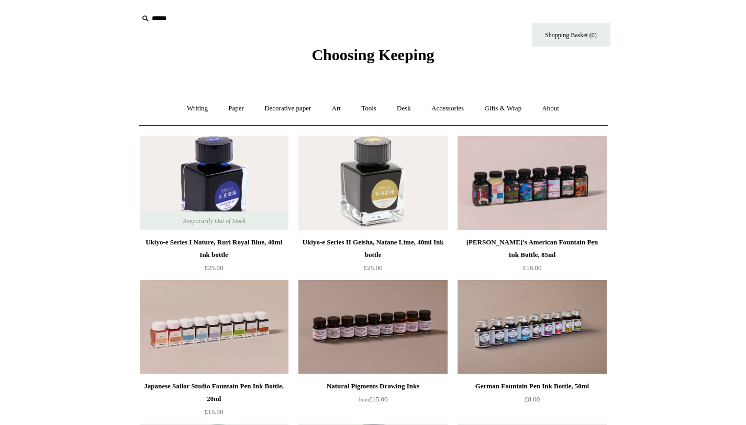
scroll to position [1, 0]
click at [229, 112] on link "Paper +" at bounding box center [236, 108] width 35 height 28
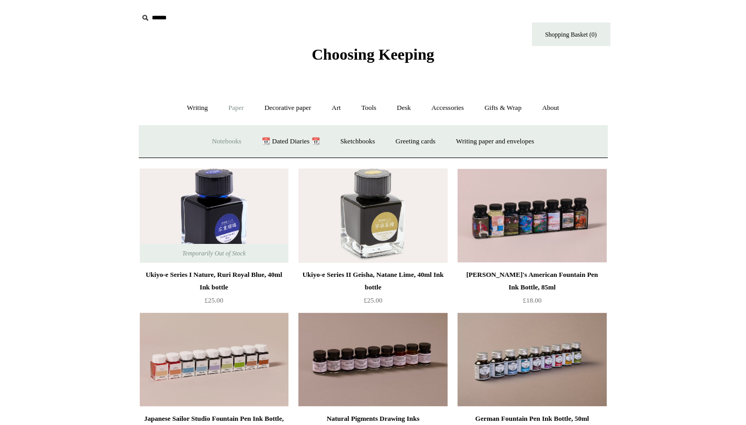
click at [228, 144] on link "Notebooks +" at bounding box center [227, 142] width 48 height 28
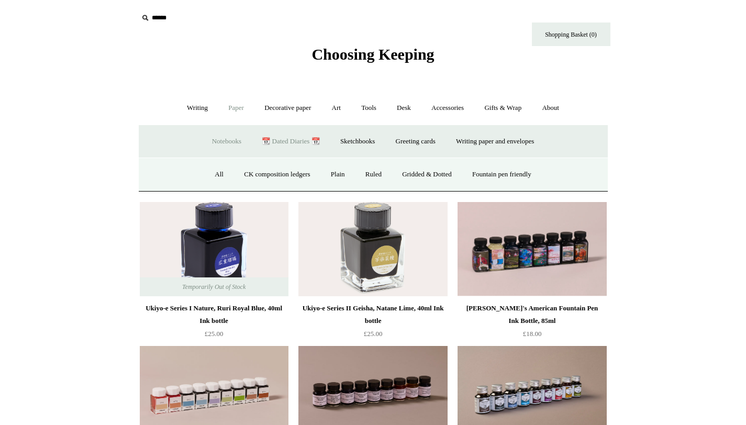
click at [288, 135] on link "📆 Dated Diaries 📆" at bounding box center [290, 142] width 76 height 28
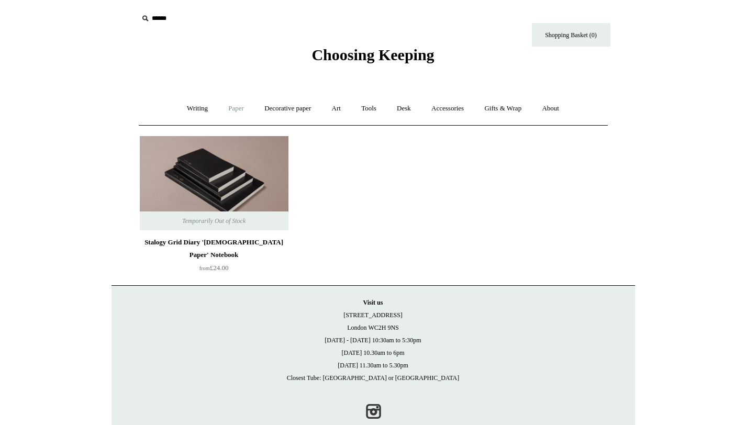
click at [232, 110] on link "Paper +" at bounding box center [236, 109] width 35 height 28
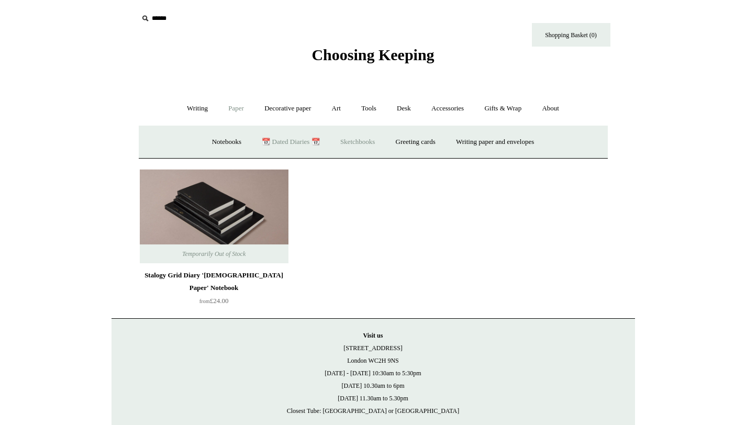
click at [356, 137] on link "Sketchbooks +" at bounding box center [357, 142] width 53 height 28
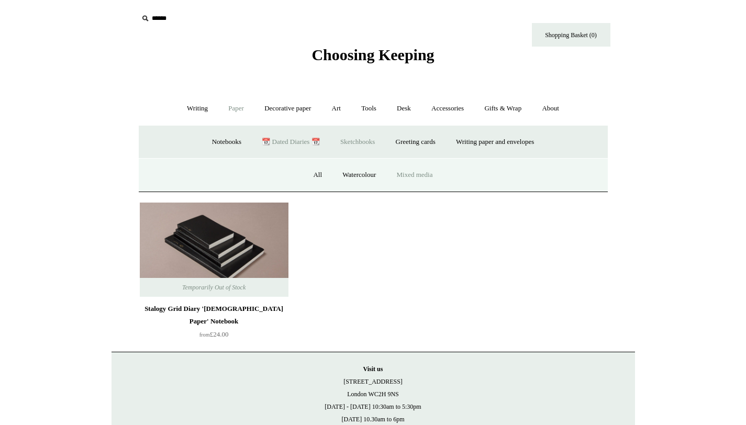
click at [411, 174] on link "Mixed media" at bounding box center [414, 175] width 55 height 28
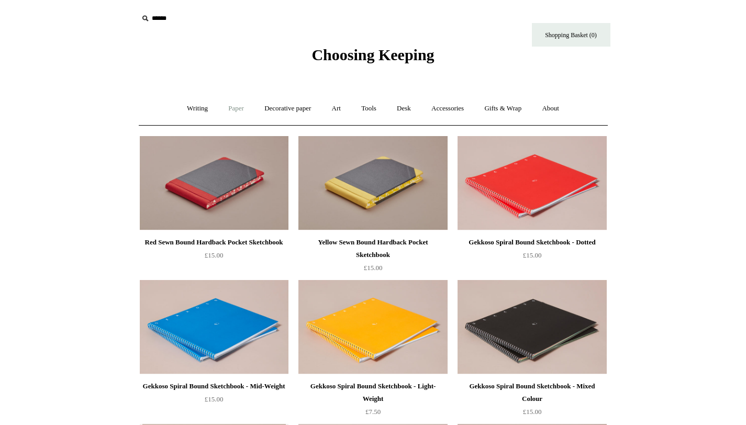
click at [225, 108] on link "Paper +" at bounding box center [236, 109] width 35 height 28
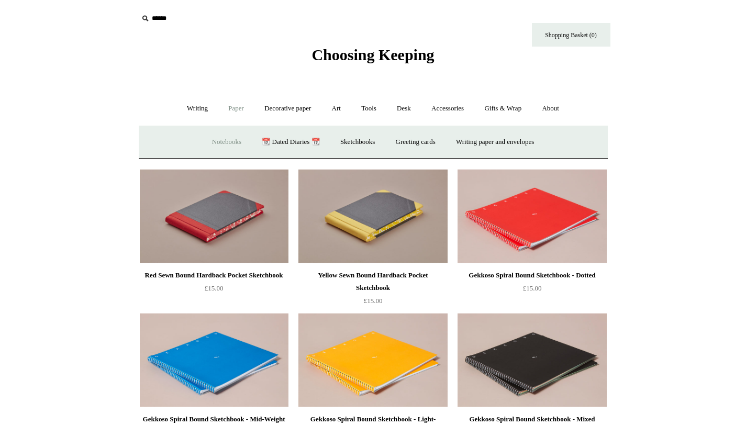
click at [228, 140] on link "Notebooks +" at bounding box center [227, 142] width 48 height 28
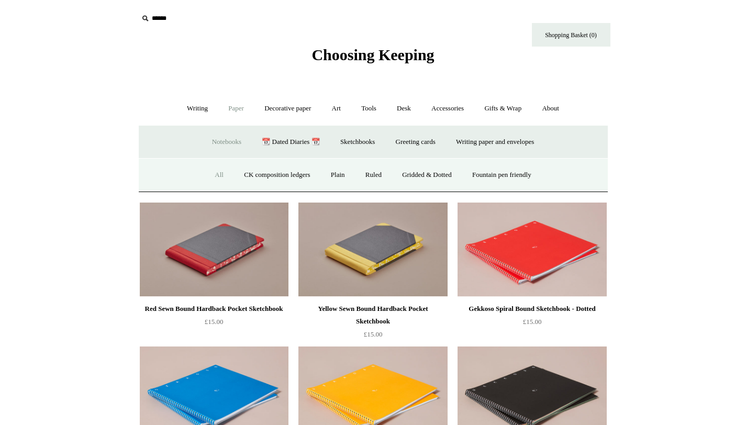
click at [214, 174] on link "All" at bounding box center [219, 175] width 28 height 28
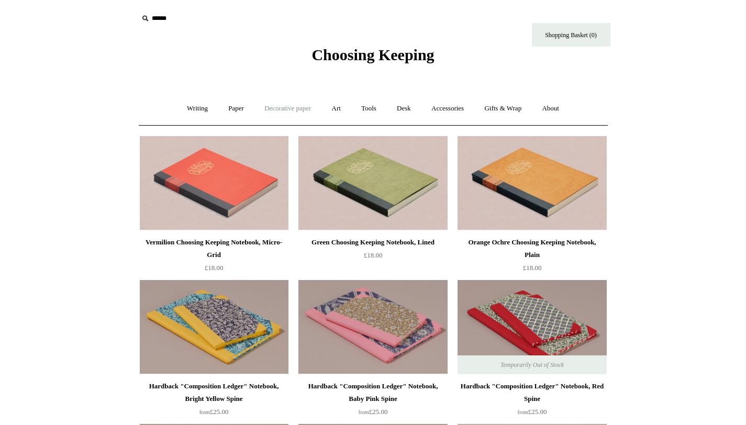
click at [295, 109] on link "Decorative paper +" at bounding box center [287, 109] width 65 height 28
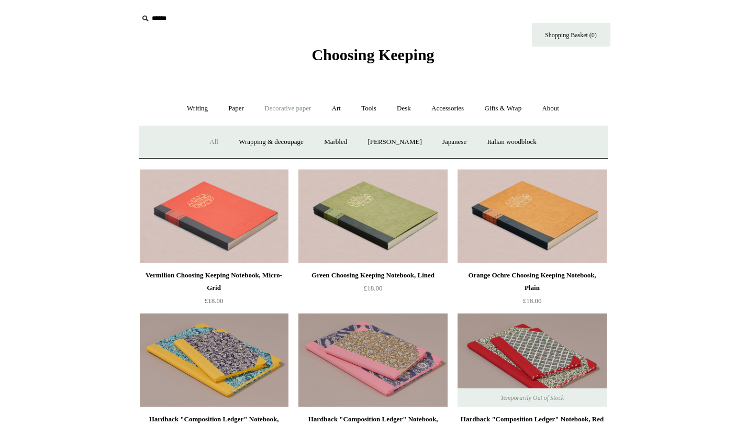
click at [204, 138] on link "All" at bounding box center [214, 142] width 28 height 28
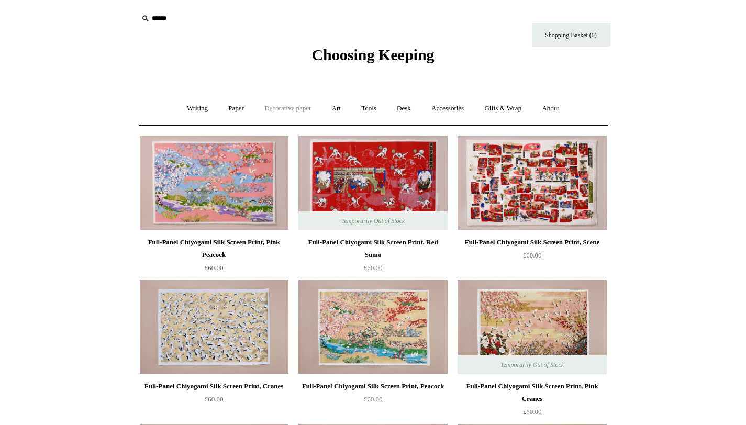
click at [278, 109] on link "Decorative paper +" at bounding box center [287, 109] width 65 height 28
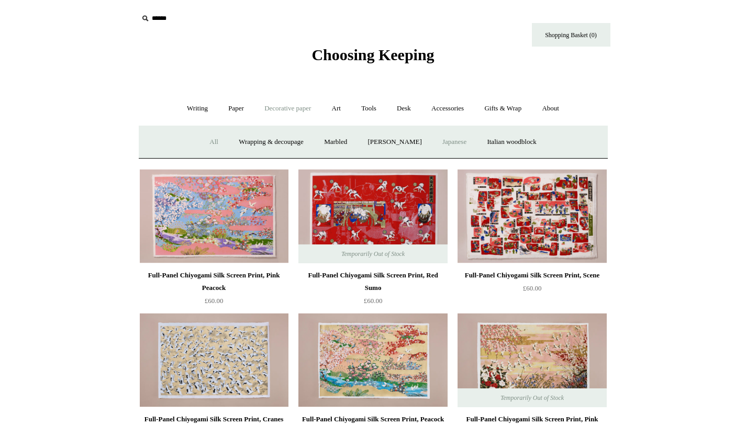
click at [442, 144] on link "Japanese" at bounding box center [454, 142] width 43 height 28
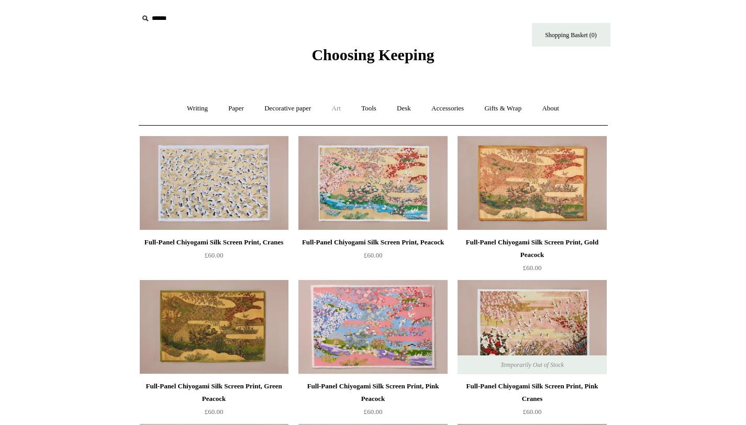
click at [342, 111] on link "Art +" at bounding box center [336, 109] width 28 height 28
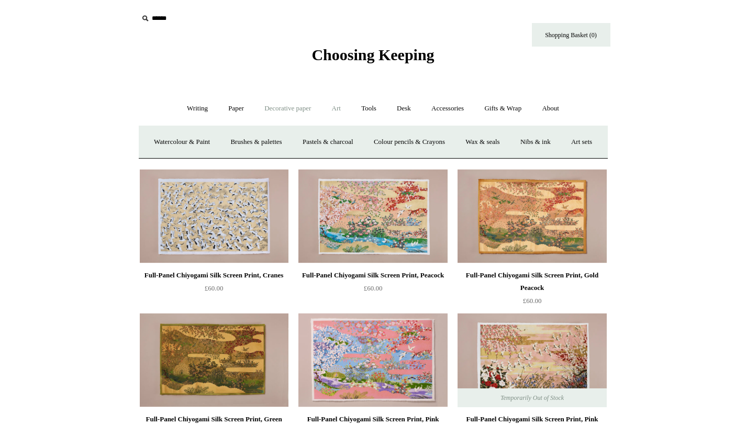
click at [295, 111] on link "Decorative paper +" at bounding box center [287, 109] width 65 height 28
click at [231, 107] on link "Paper +" at bounding box center [236, 109] width 35 height 28
click at [217, 140] on link "Notebooks +" at bounding box center [227, 142] width 48 height 28
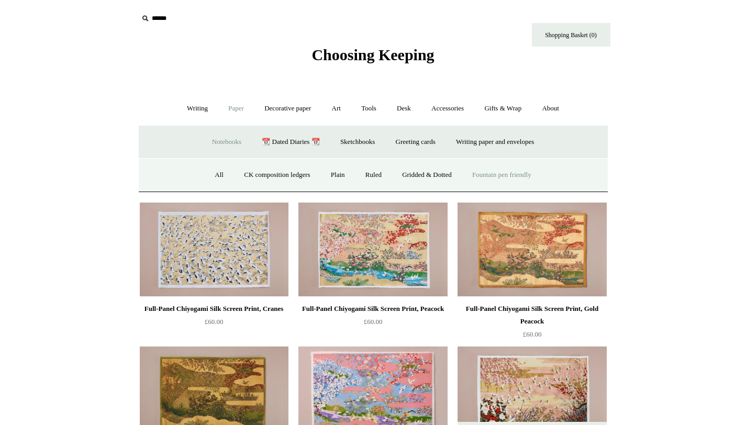
click at [519, 175] on link "Fountain pen friendly" at bounding box center [502, 175] width 78 height 28
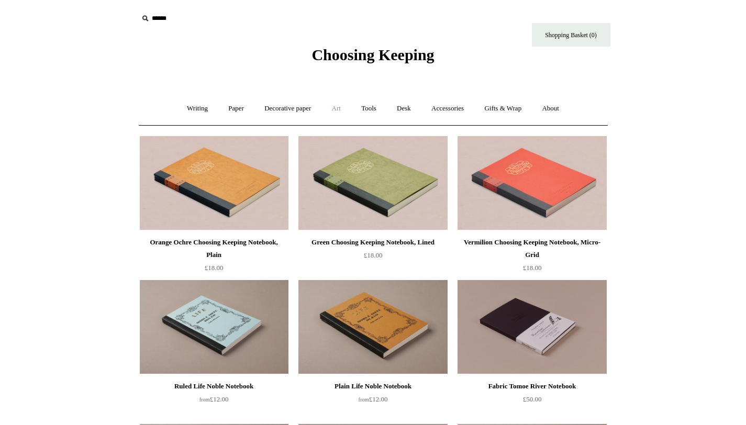
click at [333, 108] on link "Art +" at bounding box center [336, 109] width 28 height 28
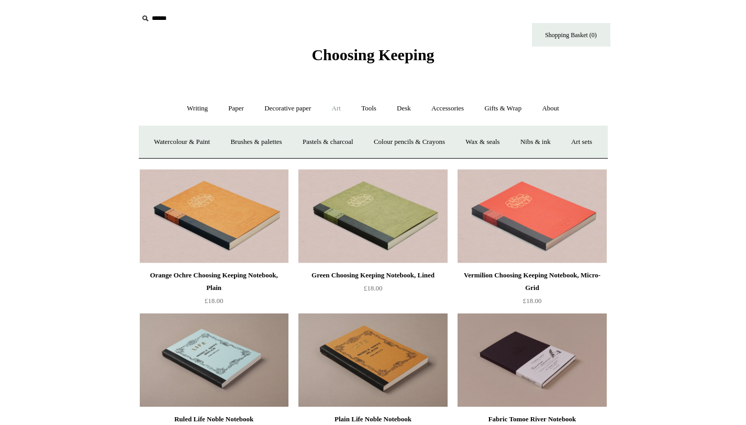
click at [333, 108] on link "Art -" at bounding box center [336, 109] width 28 height 28
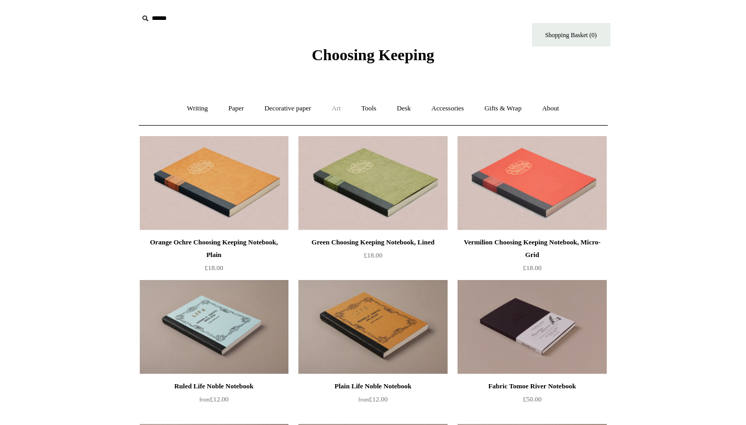
click at [333, 108] on link "Art +" at bounding box center [336, 109] width 28 height 28
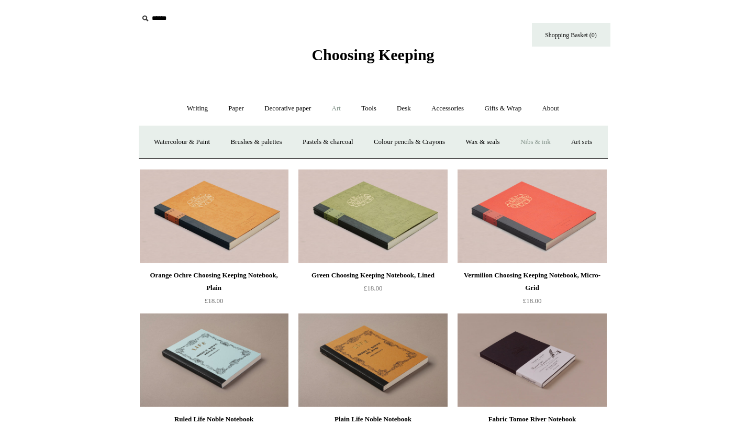
click at [551, 149] on link "Nibs & ink" at bounding box center [535, 142] width 49 height 28
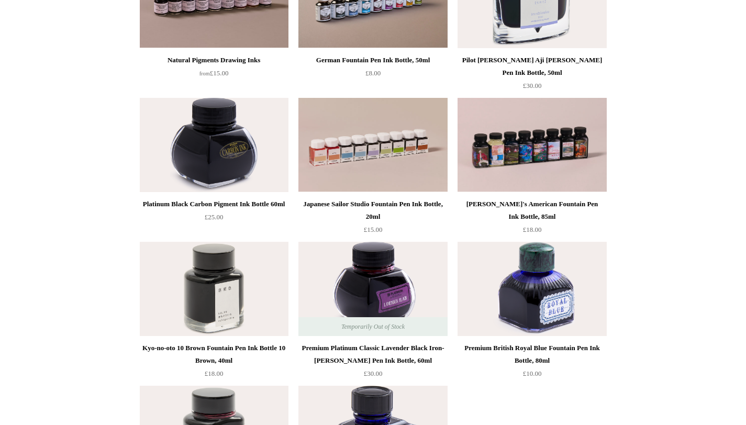
scroll to position [367, 0]
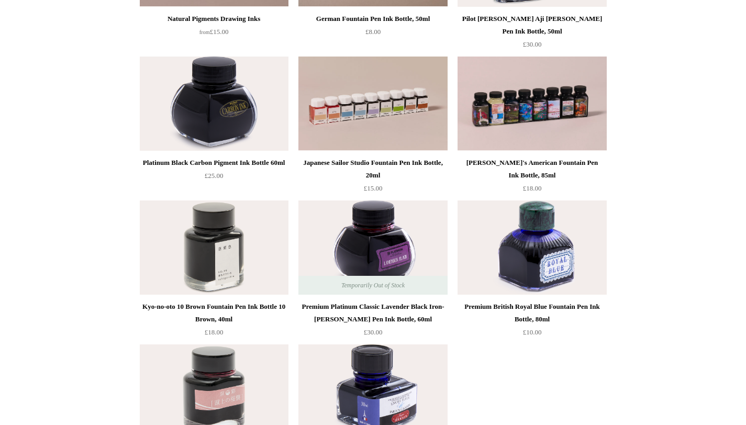
click at [515, 272] on img at bounding box center [531, 247] width 149 height 94
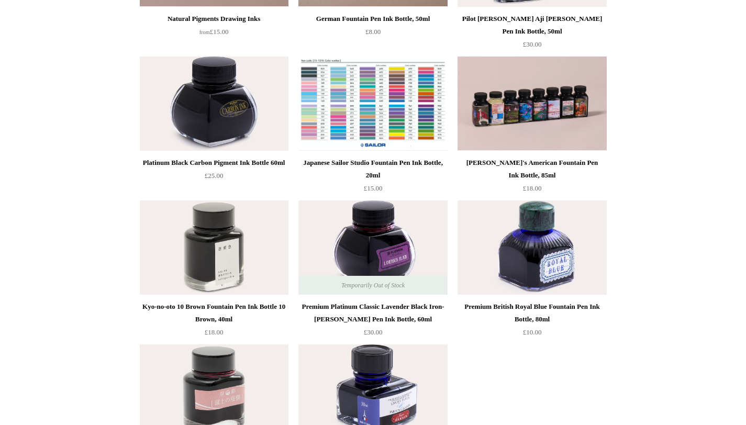
click at [380, 106] on img at bounding box center [372, 104] width 149 height 94
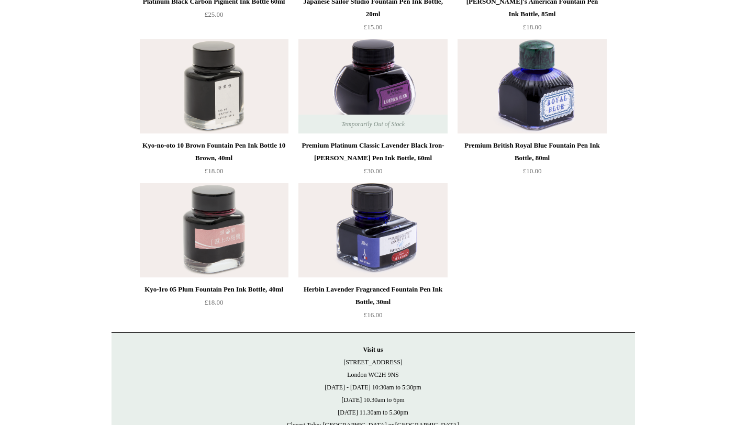
scroll to position [0, 0]
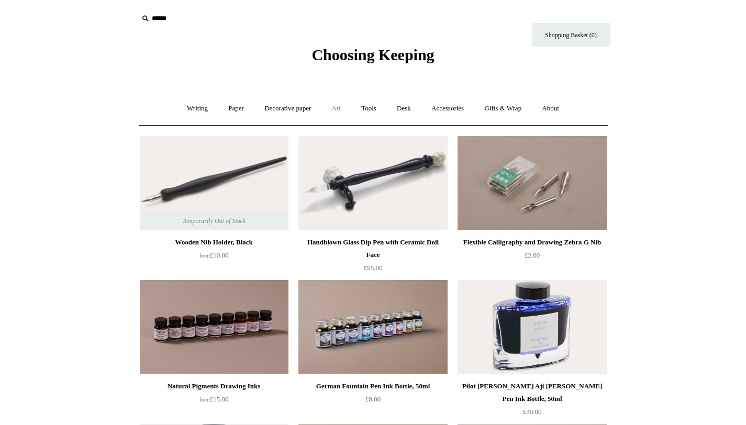
click at [335, 109] on link "Art +" at bounding box center [336, 109] width 28 height 28
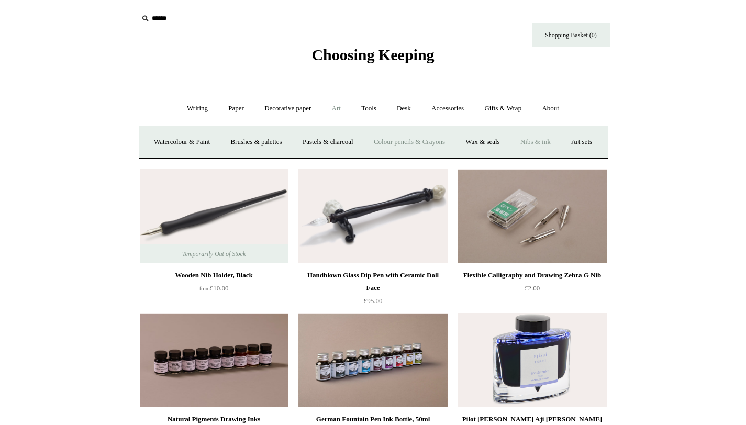
click at [450, 146] on link "Colour pencils & Crayons" at bounding box center [409, 142] width 90 height 28
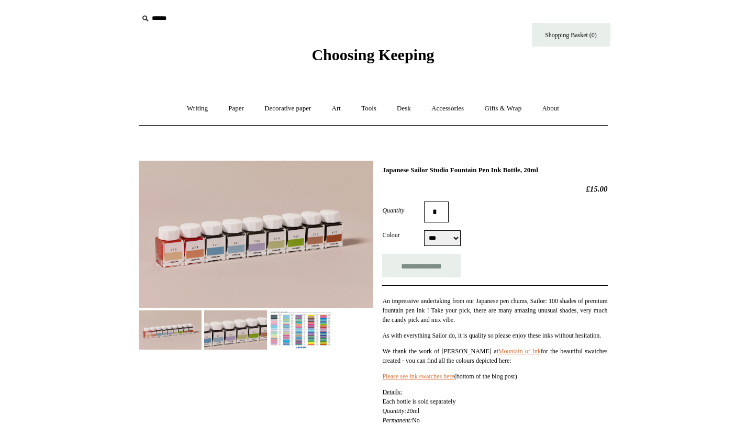
select select "***"
click at [283, 327] on img at bounding box center [301, 329] width 63 height 39
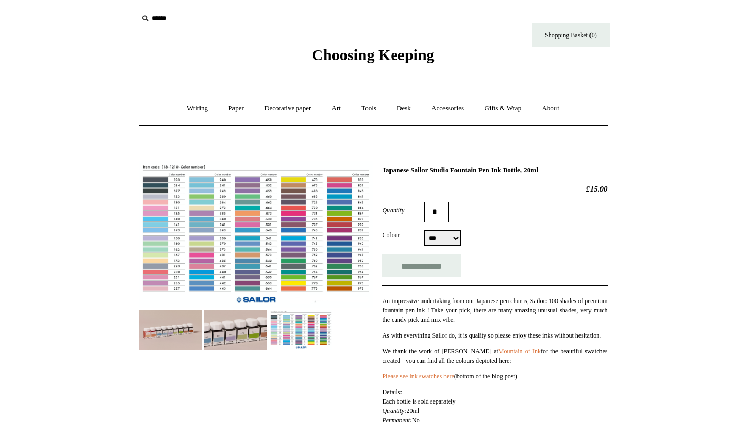
click at [186, 326] on img at bounding box center [170, 329] width 63 height 39
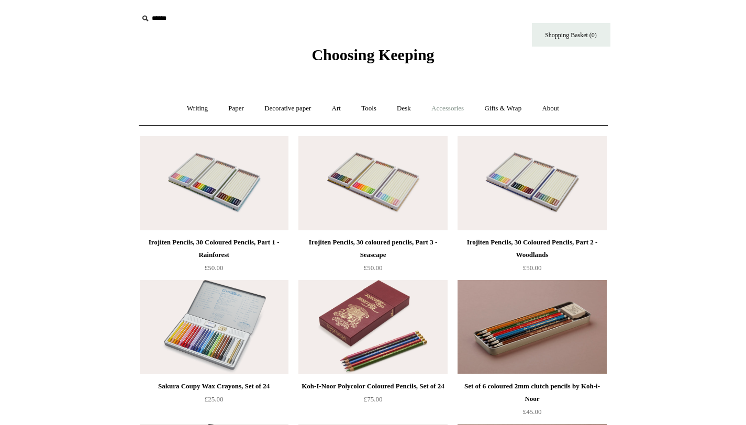
click at [444, 114] on link "Accessories +" at bounding box center [447, 109] width 51 height 28
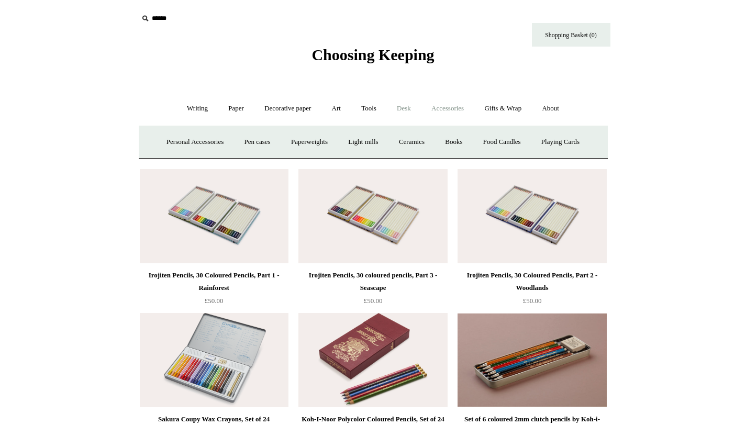
click at [407, 110] on link "Desk +" at bounding box center [403, 109] width 33 height 28
click at [249, 137] on link "Pen pots" at bounding box center [249, 142] width 42 height 28
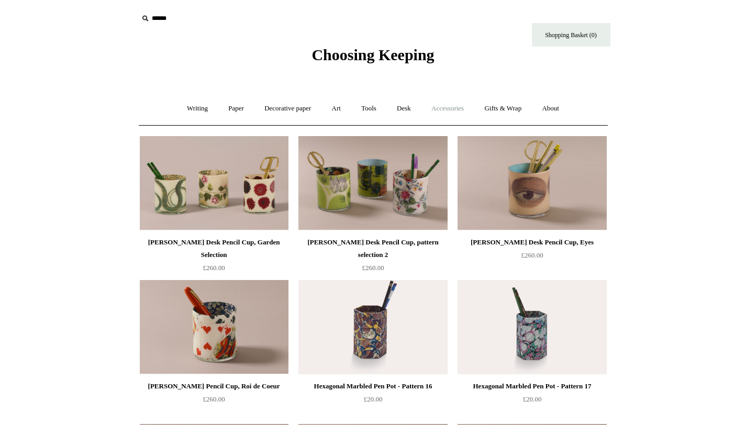
click at [455, 114] on link "Accessories +" at bounding box center [447, 109] width 51 height 28
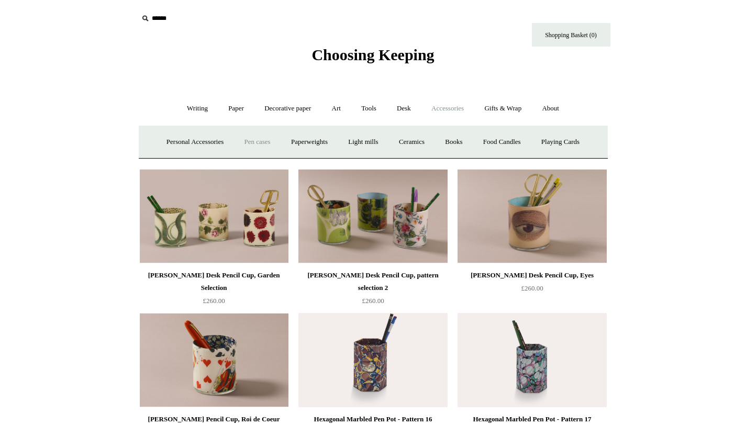
click at [255, 141] on link "Pen cases" at bounding box center [256, 142] width 45 height 28
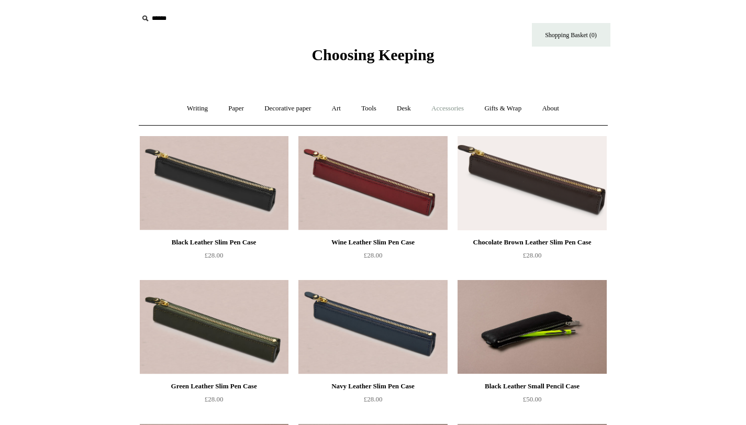
click at [464, 107] on link "Accessories +" at bounding box center [447, 109] width 51 height 28
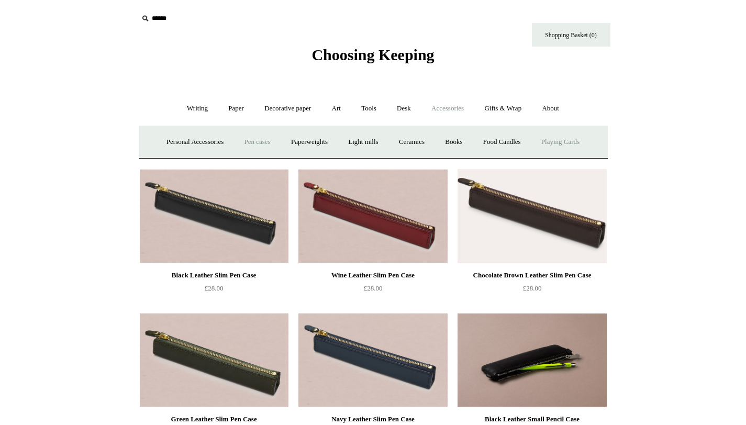
click at [561, 147] on link "Playing Cards" at bounding box center [560, 142] width 57 height 28
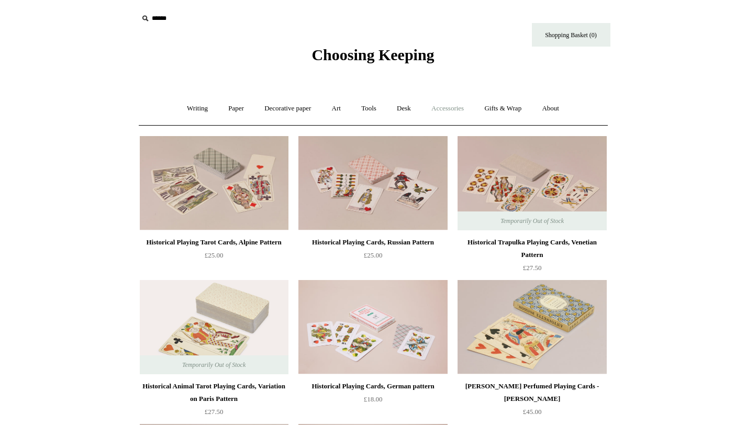
click at [471, 106] on link "Accessories +" at bounding box center [447, 109] width 51 height 28
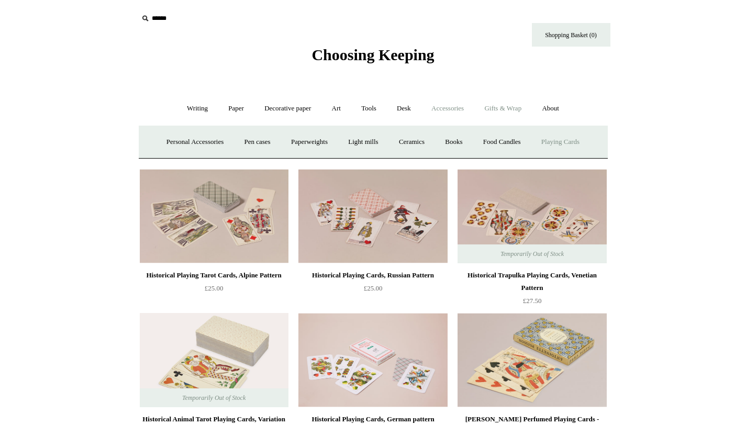
click at [499, 109] on link "Gifts & Wrap +" at bounding box center [503, 109] width 56 height 28
click at [342, 142] on link "Ribbon 🎀" at bounding box center [344, 142] width 49 height 28
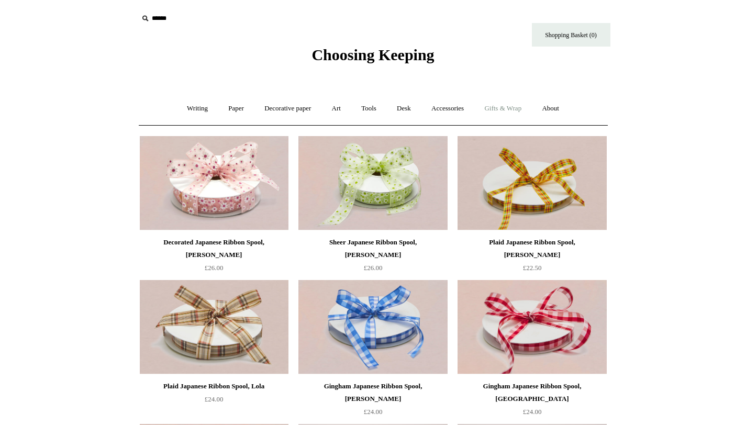
click at [510, 105] on link "Gifts & Wrap +" at bounding box center [503, 109] width 56 height 28
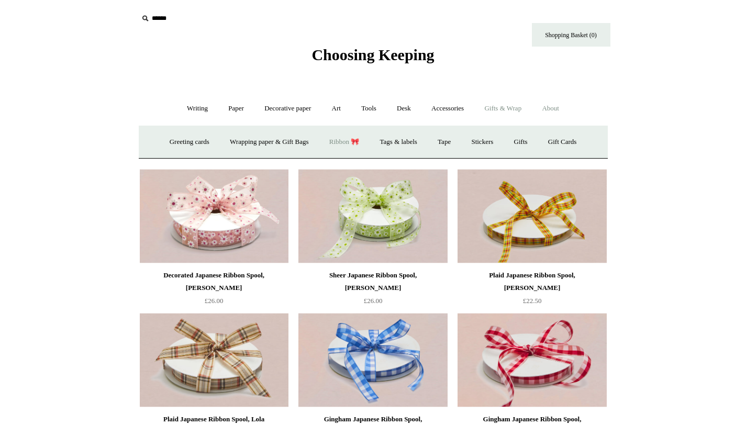
click at [568, 108] on link "About +" at bounding box center [550, 109] width 36 height 28
click at [512, 108] on link "Gifts & Wrap +" at bounding box center [503, 109] width 56 height 28
click at [445, 142] on link "Tape" at bounding box center [444, 142] width 32 height 28
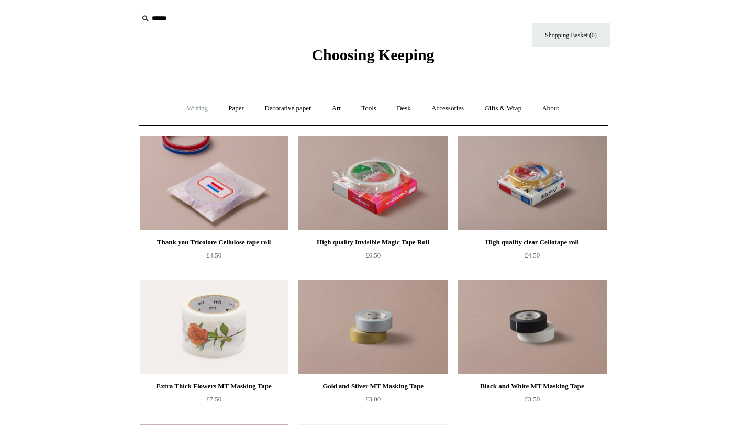
click at [187, 107] on link "Writing +" at bounding box center [197, 109] width 40 height 28
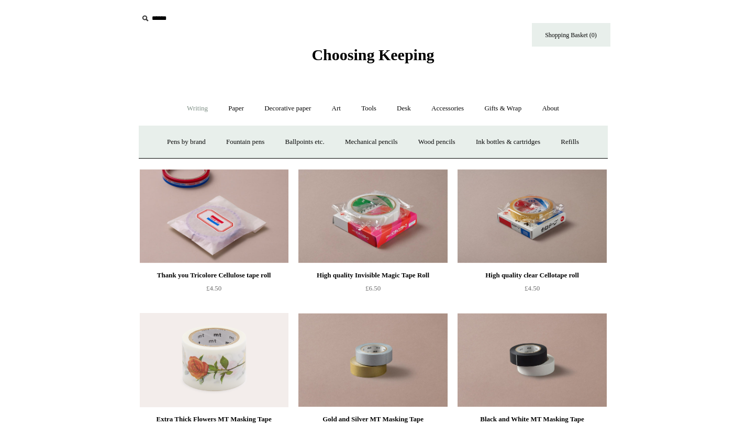
click at [187, 107] on link "Writing -" at bounding box center [197, 109] width 40 height 28
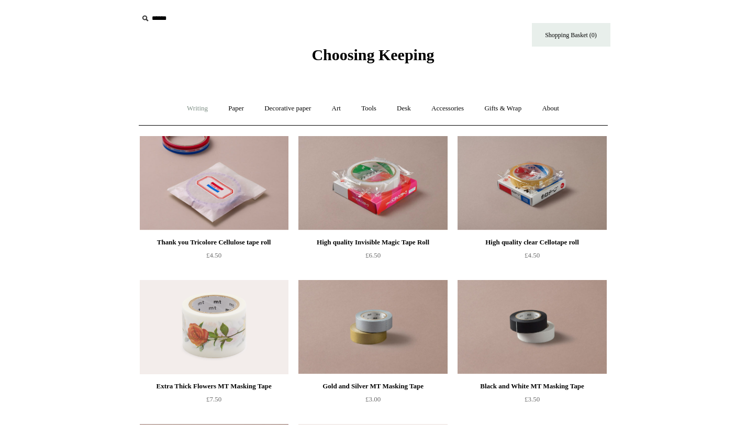
click at [187, 107] on link "Writing +" at bounding box center [197, 109] width 40 height 28
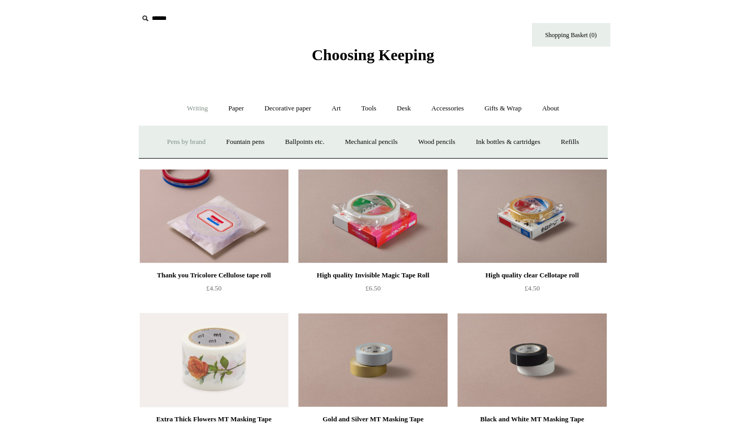
click at [180, 139] on link "Pens by brand +" at bounding box center [187, 142] width 58 height 28
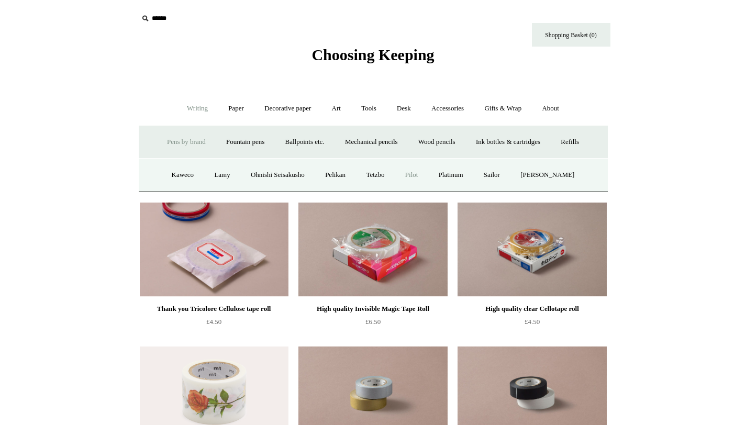
click at [411, 171] on link "Pilot" at bounding box center [412, 175] width 32 height 28
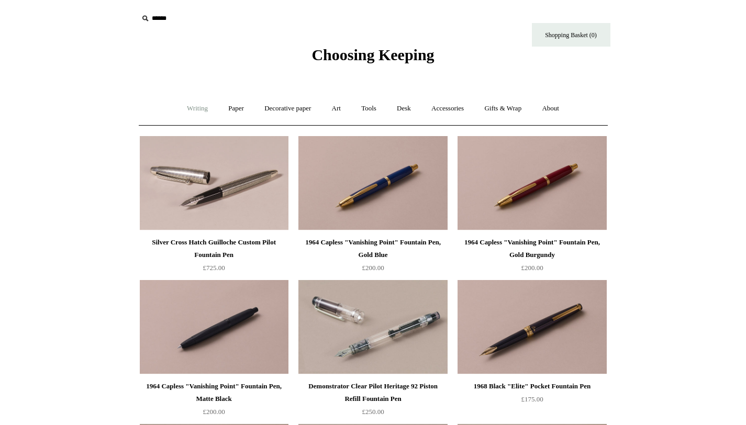
click at [197, 111] on link "Writing +" at bounding box center [197, 109] width 40 height 28
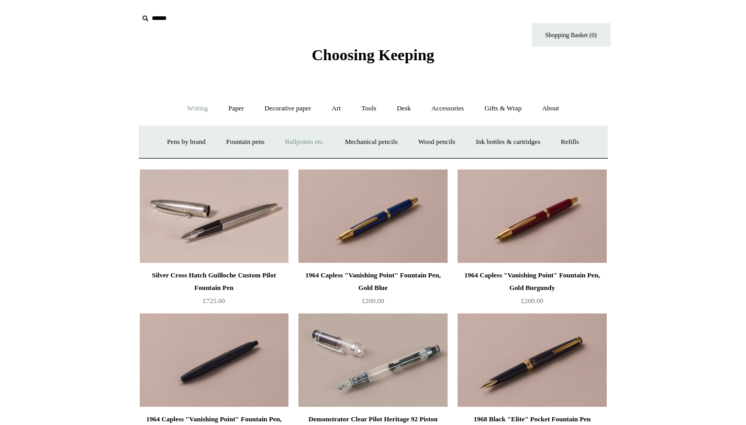
click at [293, 140] on link "Ballpoints etc. +" at bounding box center [305, 142] width 58 height 28
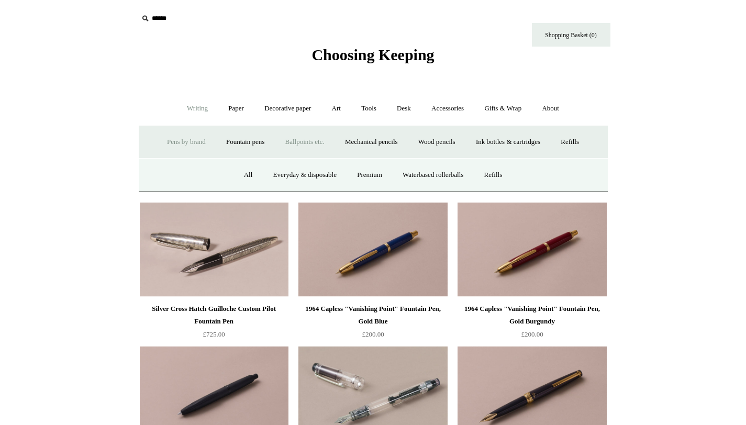
click at [193, 145] on link "Pens by brand +" at bounding box center [187, 142] width 58 height 28
click at [308, 143] on link "Ballpoints etc. +" at bounding box center [305, 142] width 58 height 28
click at [308, 143] on link "Ballpoints etc. -" at bounding box center [305, 142] width 58 height 28
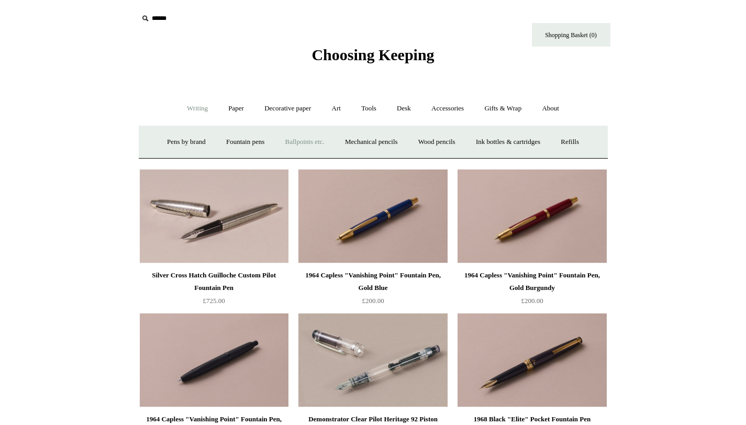
click at [308, 143] on link "Ballpoints etc. +" at bounding box center [305, 142] width 58 height 28
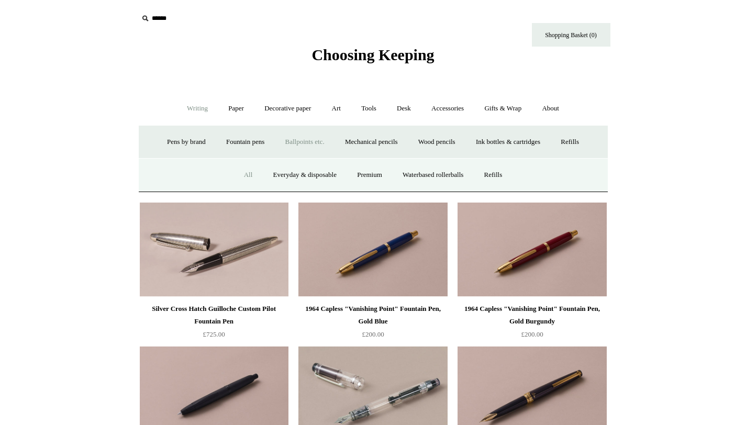
click at [241, 169] on link "All" at bounding box center [248, 175] width 28 height 28
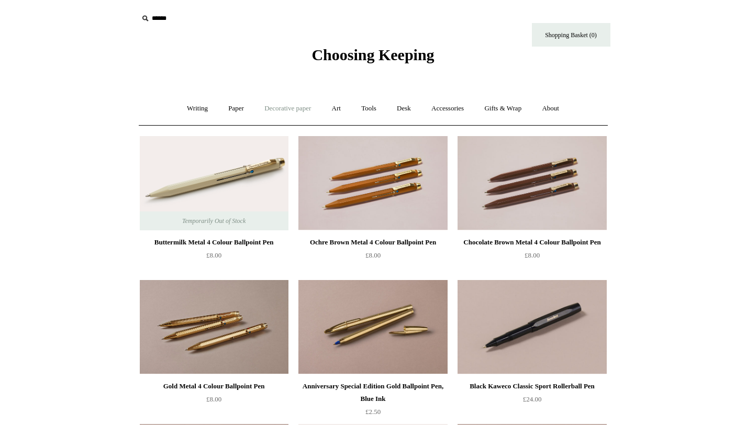
click at [294, 110] on link "Decorative paper +" at bounding box center [287, 109] width 65 height 28
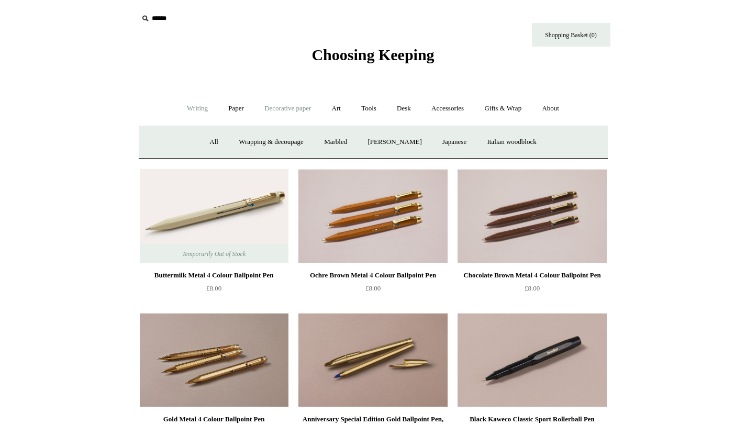
click at [196, 105] on link "Writing +" at bounding box center [197, 109] width 40 height 28
click at [195, 111] on link "Writing -" at bounding box center [197, 109] width 40 height 28
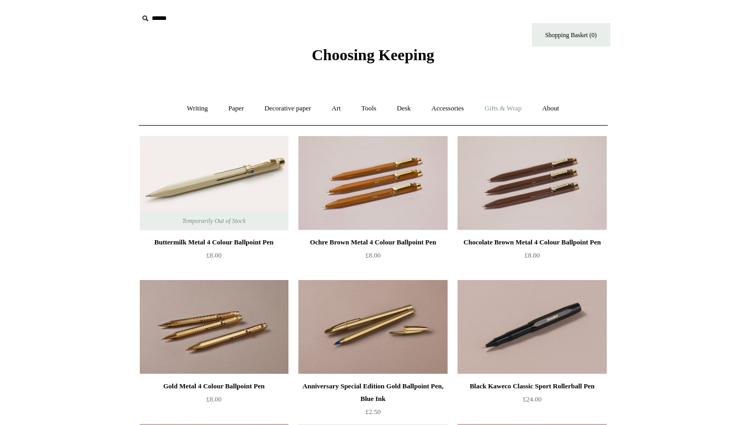
click at [517, 109] on link "Gifts & Wrap +" at bounding box center [503, 109] width 56 height 28
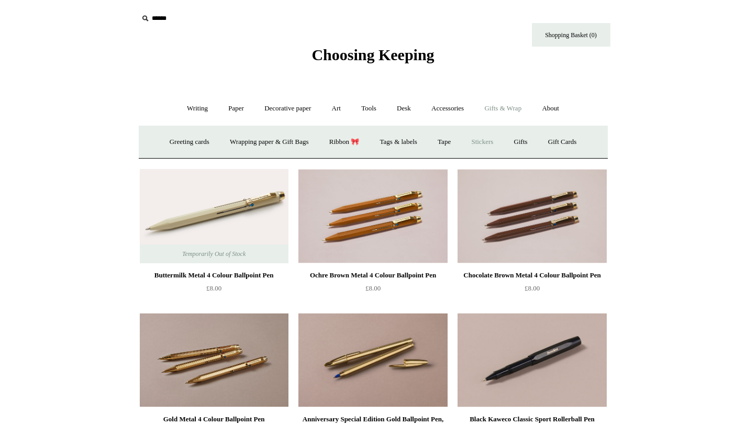
click at [481, 140] on link "Stickers" at bounding box center [482, 142] width 41 height 28
